Goal: Transaction & Acquisition: Purchase product/service

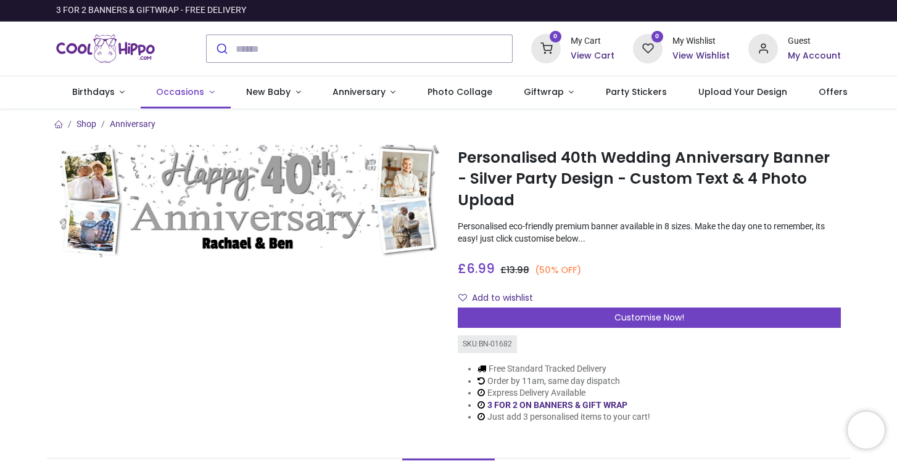
click at [200, 91] on span "Occasions" at bounding box center [181, 92] width 51 height 12
click at [206, 91] on link "Occasions" at bounding box center [186, 92] width 90 height 32
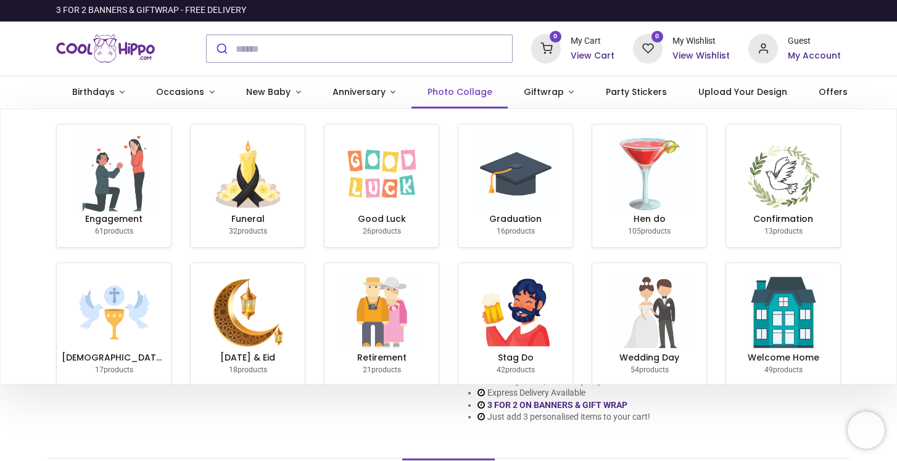
click at [458, 89] on span "Photo Collage" at bounding box center [459, 92] width 65 height 12
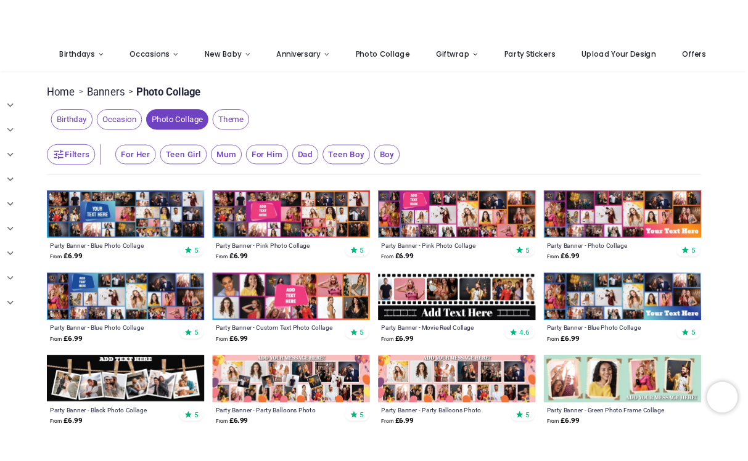
scroll to position [141, 0]
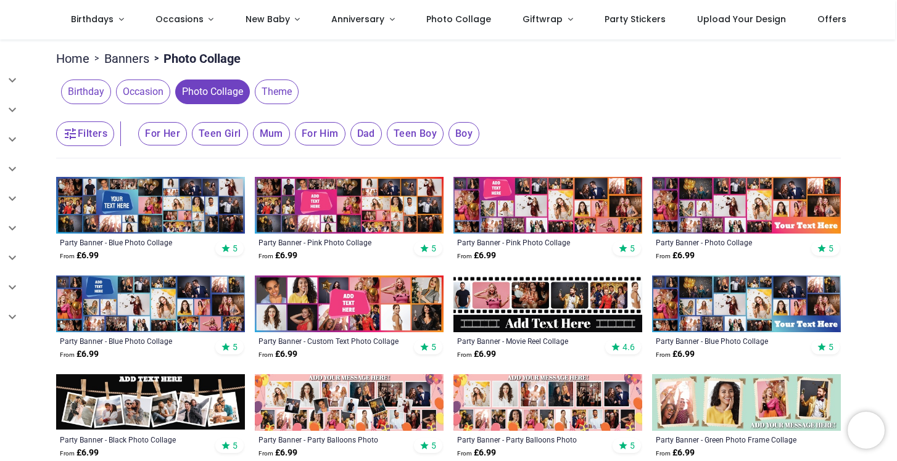
click at [209, 395] on img at bounding box center [150, 402] width 189 height 57
